Goal: Transaction & Acquisition: Book appointment/travel/reservation

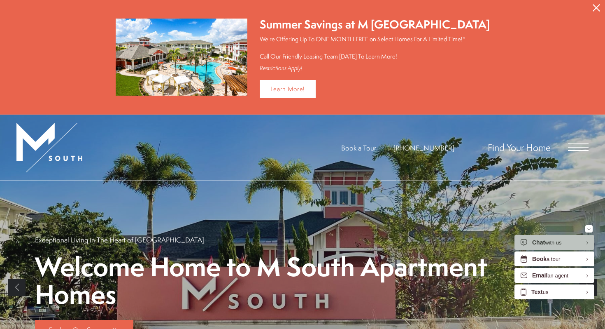
click at [569, 144] on span "Open Menu" at bounding box center [578, 146] width 21 height 7
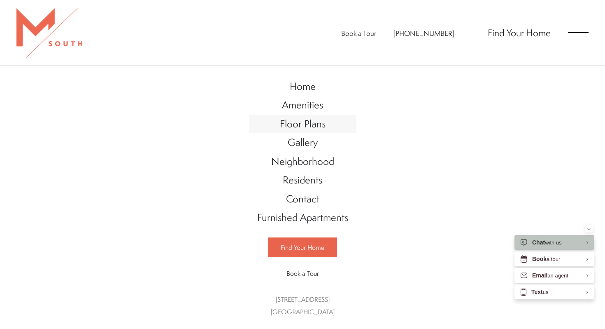
click at [299, 127] on span "Floor Plans" at bounding box center [303, 124] width 46 height 14
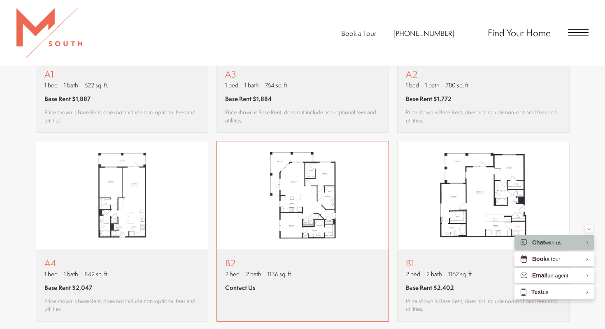
scroll to position [788, 0]
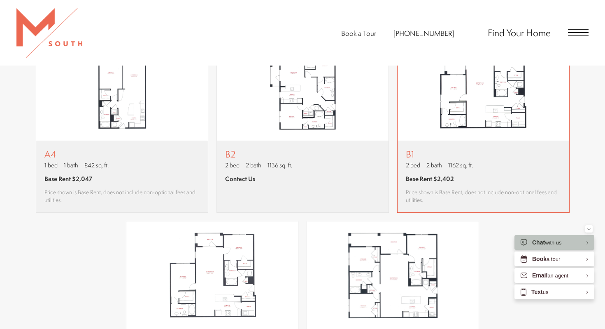
click at [481, 170] on div "B1 2 bed 2 bath 1162 sq. ft. Base Rent $2,402 Price shown is Base Rent, does no…" at bounding box center [483, 176] width 155 height 55
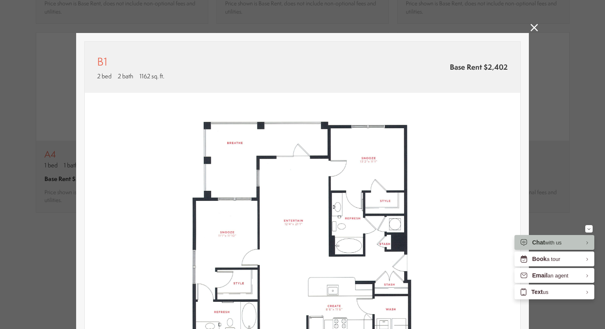
scroll to position [155, 0]
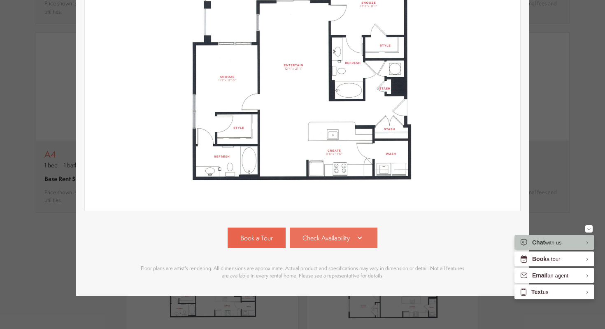
click at [334, 241] on span "Check Availability" at bounding box center [326, 237] width 47 height 9
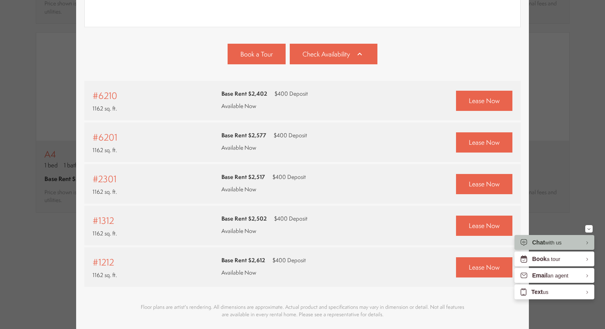
scroll to position [331, 0]
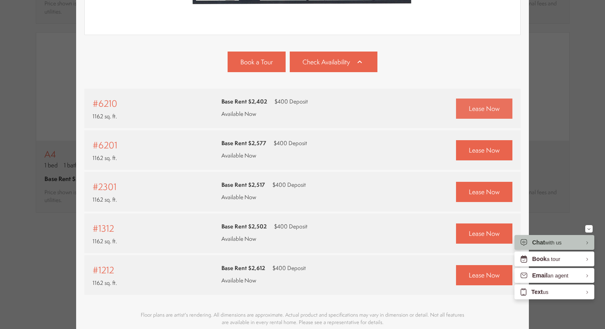
click at [492, 103] on link "Lease Now" at bounding box center [484, 108] width 56 height 20
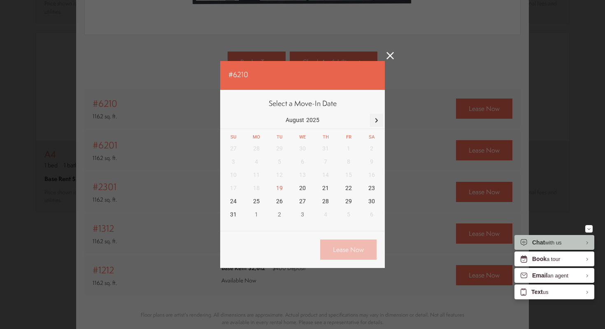
click at [378, 120] on div at bounding box center [376, 120] width 13 height 13
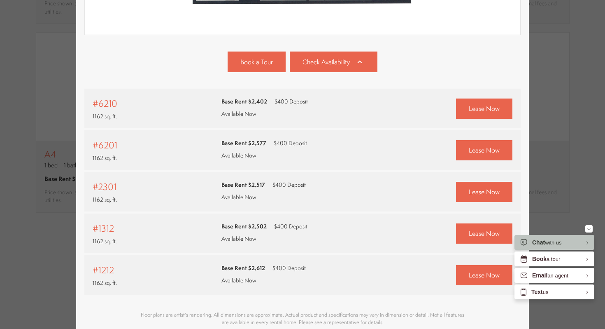
click at [456, 273] on div "Lease Now" at bounding box center [452, 275] width 121 height 20
click at [461, 273] on link "Lease Now" at bounding box center [484, 275] width 56 height 20
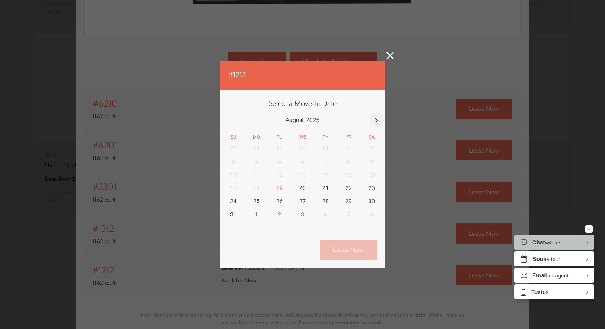
click at [378, 121] on div at bounding box center [376, 120] width 13 height 13
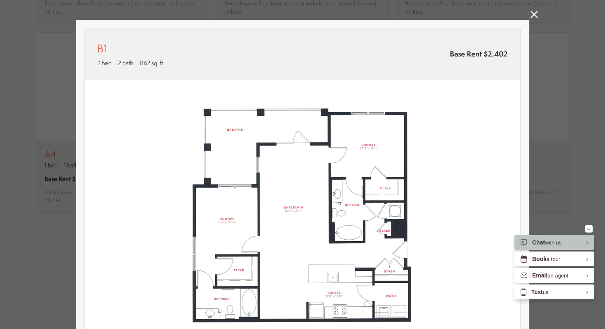
scroll to position [0, 0]
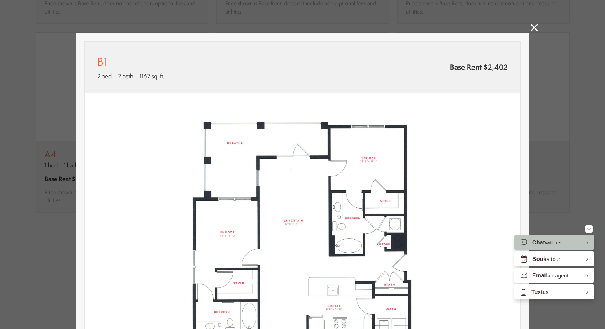
click at [534, 28] on icon at bounding box center [534, 27] width 7 height 7
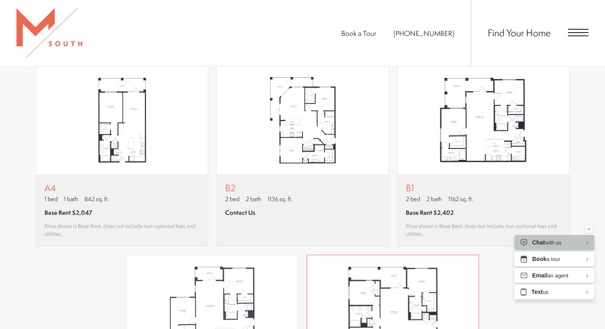
scroll to position [714, 0]
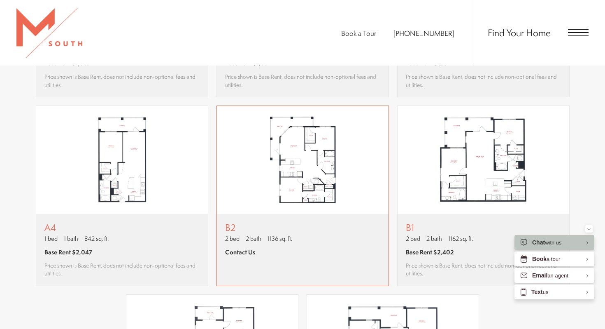
click at [329, 179] on img "View floor plan B2" at bounding box center [303, 160] width 172 height 108
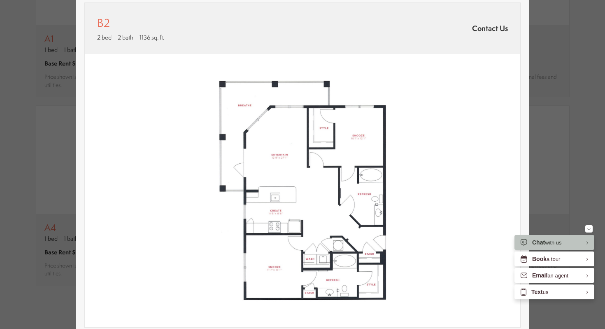
scroll to position [0, 0]
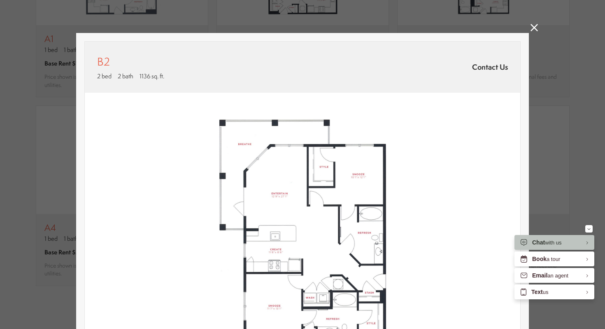
click at [532, 30] on icon at bounding box center [534, 27] width 7 height 7
